Goal: Find specific page/section: Find specific page/section

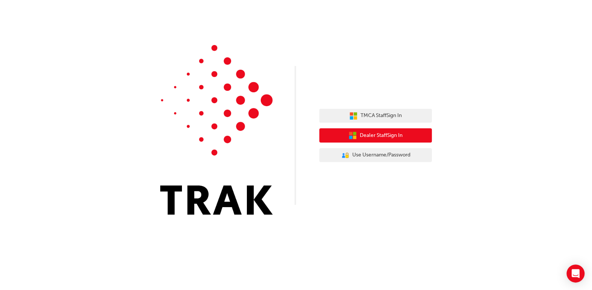
click at [368, 135] on span "Dealer Staff Sign In" at bounding box center [381, 135] width 43 height 9
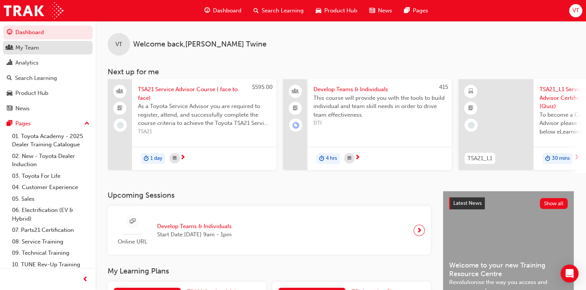
click at [34, 49] on div "My Team" at bounding box center [27, 48] width 24 height 9
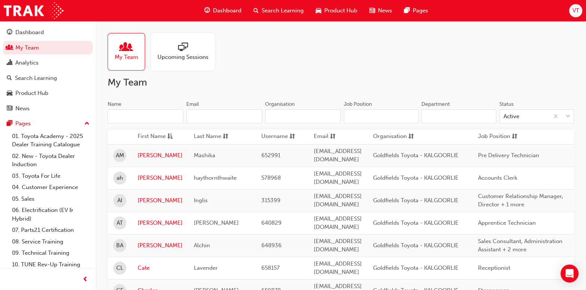
click at [169, 51] on div at bounding box center [183, 47] width 51 height 11
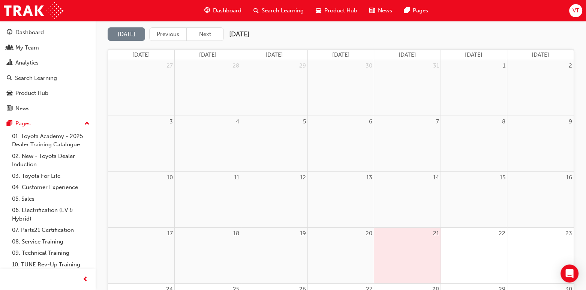
scroll to position [65, 0]
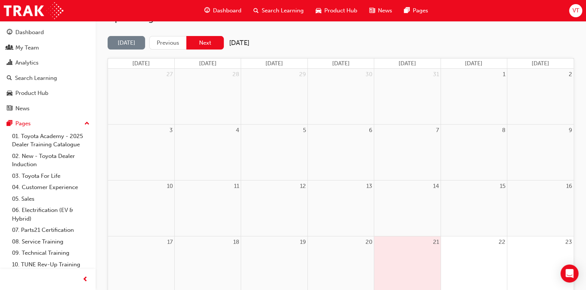
click at [204, 42] on button "Next" at bounding box center [205, 43] width 38 height 14
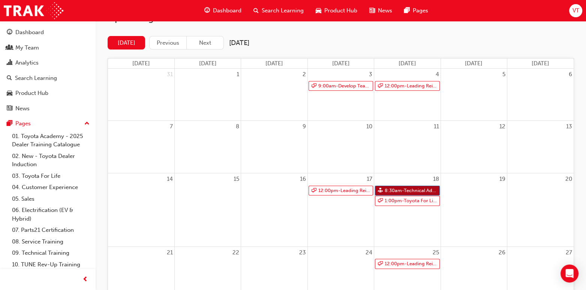
click at [398, 187] on link "8:30am - Technical Advisor Training" at bounding box center [407, 191] width 65 height 10
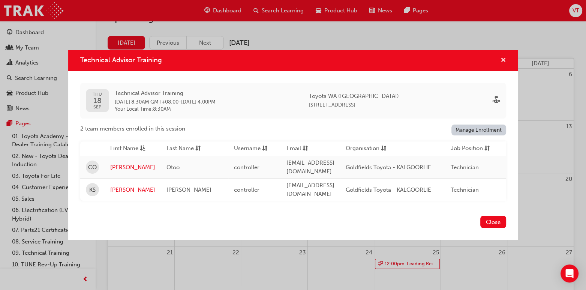
click at [503, 59] on span "cross-icon" at bounding box center [504, 60] width 6 height 7
